Goal: Transaction & Acquisition: Obtain resource

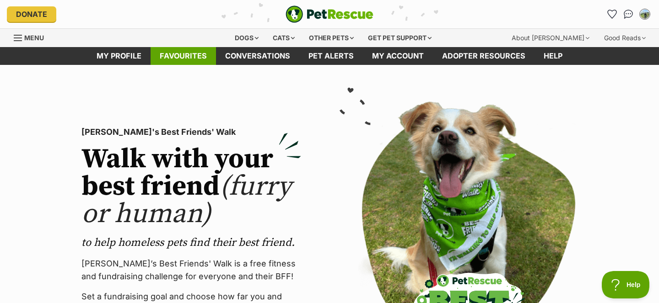
click at [204, 56] on link "Favourites" at bounding box center [183, 56] width 65 height 18
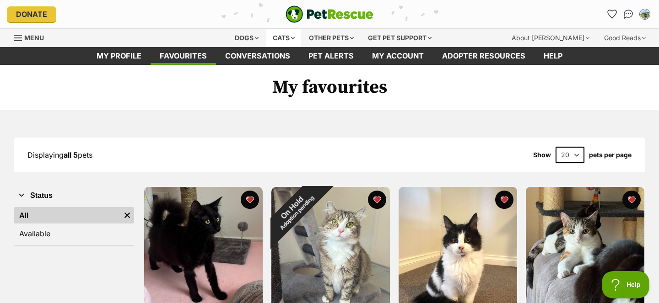
click at [285, 41] on div "Cats" at bounding box center [283, 38] width 35 height 18
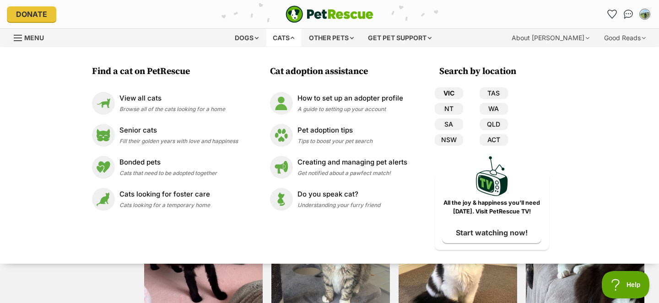
click at [441, 89] on link "VIC" at bounding box center [449, 93] width 28 height 12
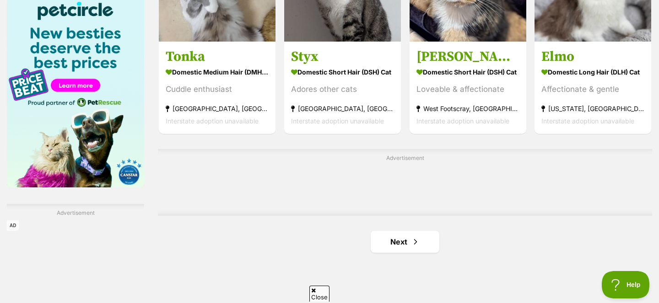
scroll to position [1441, 0]
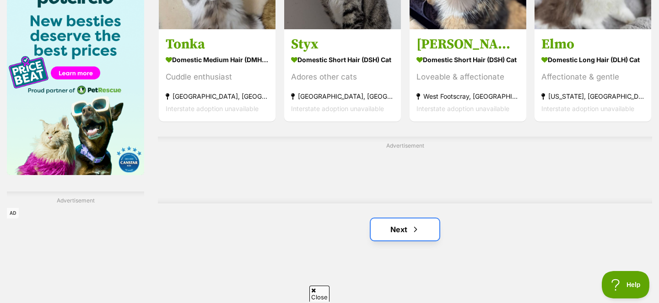
click at [423, 232] on link "Next" at bounding box center [405, 230] width 69 height 22
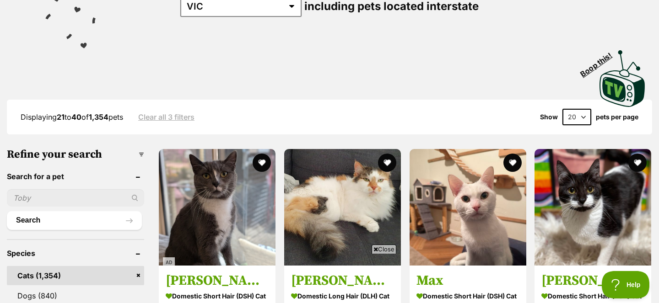
scroll to position [173, 0]
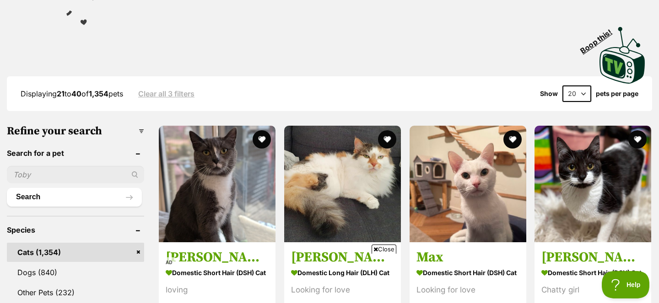
click at [102, 175] on input "text" at bounding box center [75, 174] width 137 height 17
type input "Bea"
click at [7, 188] on button "Search" at bounding box center [74, 197] width 135 height 18
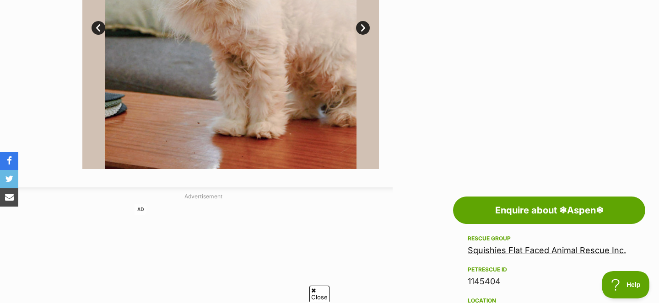
scroll to position [449, 0]
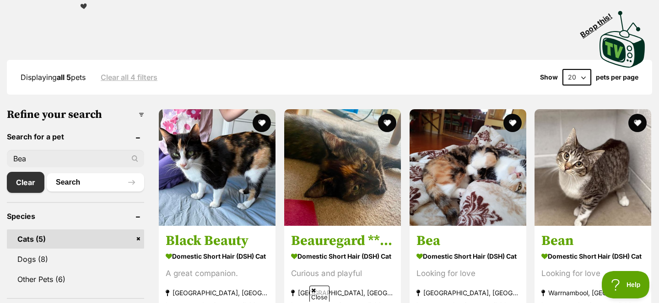
scroll to position [172, 0]
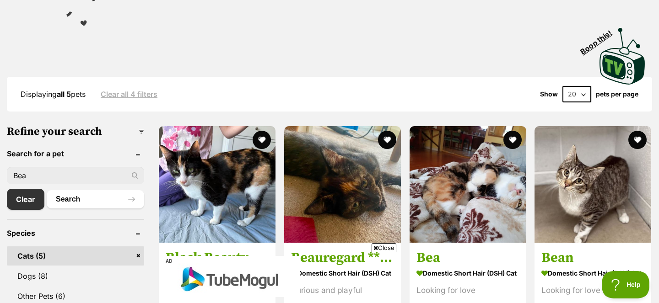
click at [100, 171] on input "Bea" at bounding box center [75, 175] width 137 height 17
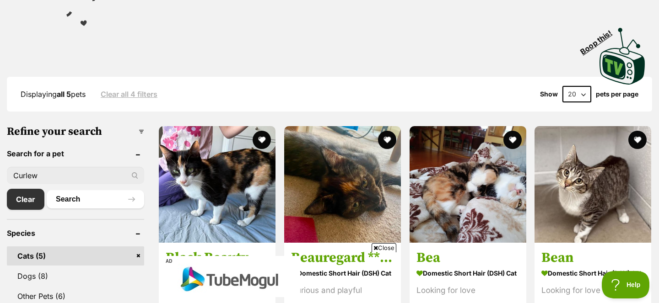
type input "Curlew"
click at [47, 190] on button "Search" at bounding box center [95, 199] width 97 height 18
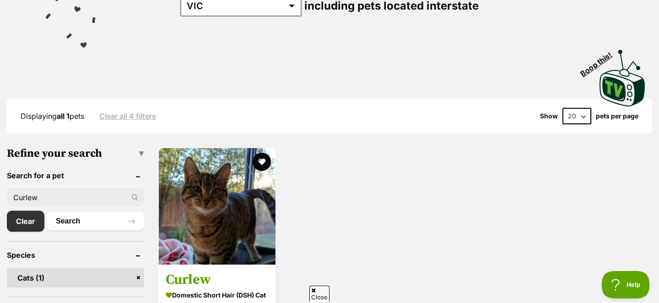
scroll to position [217, 0]
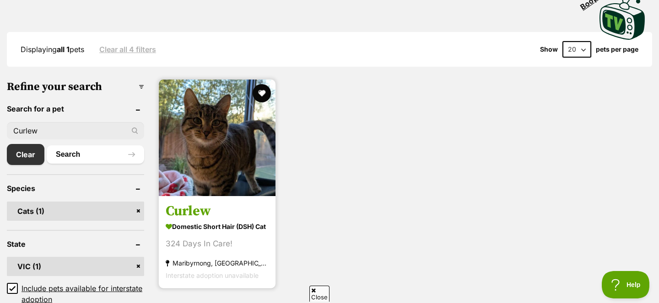
click at [216, 145] on img at bounding box center [217, 138] width 117 height 117
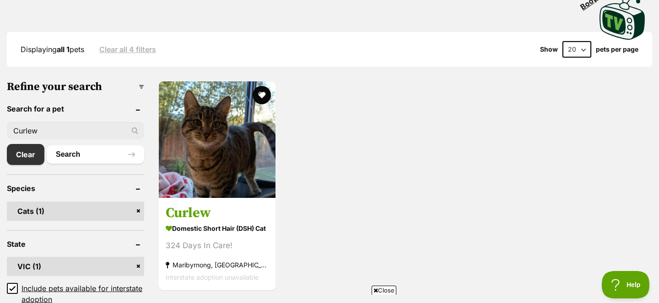
click at [61, 125] on input "Curlew" at bounding box center [75, 130] width 137 height 17
type input "[PERSON_NAME]"
click at [47, 145] on button "Search" at bounding box center [95, 154] width 97 height 18
